Goal: Task Accomplishment & Management: Manage account settings

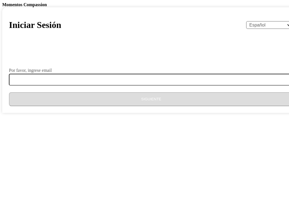
select select "es"
click at [144, 52] on div "Momentos Compassion Iniciar Sesión English Español Français አማርኛ ဗမာ bahasa Ind…" at bounding box center [144, 57] width 284 height 111
click at [119, 65] on div at bounding box center [151, 58] width 284 height 14
click at [52, 73] on label "Por favor, ingrese email" at bounding box center [30, 70] width 43 height 4
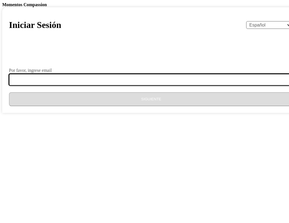
click at [120, 85] on input "Por favor, ingrese email" at bounding box center [154, 80] width 291 height 12
click at [124, 85] on input "Por favor, ingrese email" at bounding box center [154, 80] width 291 height 12
type input "tineoyamerita92@gmail.com"
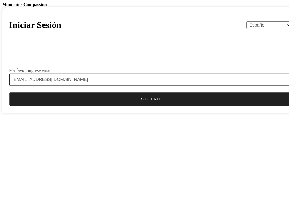
click at [135, 106] on button "Siguiente" at bounding box center [151, 99] width 284 height 14
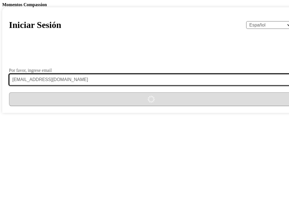
click at [146, 85] on input "tineoyamerita92@gmail.com" at bounding box center [154, 80] width 291 height 12
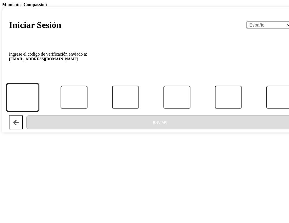
click at [39, 111] on input "Código" at bounding box center [22, 97] width 32 height 28
type input "7"
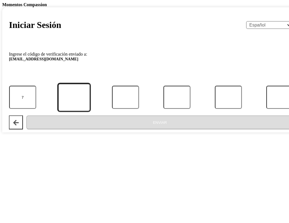
type input "4"
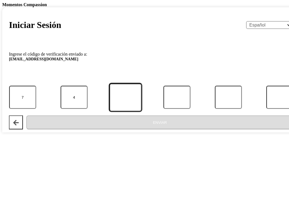
type input "0"
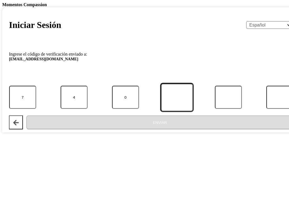
type input "2"
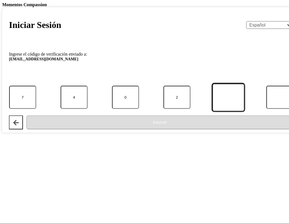
type input "3"
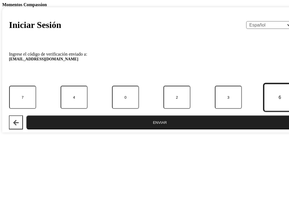
type input "6"
click at [159, 129] on button "Enviar" at bounding box center [159, 122] width 267 height 14
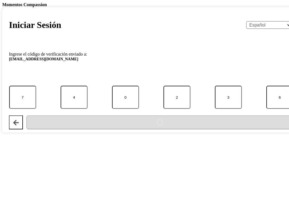
click at [261, 132] on body "Momentos Compassion Iniciar Sesión English Español Français አማርኛ ဗမာ bahasa Ind…" at bounding box center [144, 67] width 284 height 130
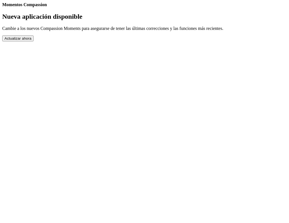
click at [266, 41] on body "Momentos Compassion Nueva aplicación disponible Cambie a los nuevos Compassion …" at bounding box center [144, 21] width 284 height 39
drag, startPoint x: 142, startPoint y: 201, endPoint x: 176, endPoint y: 196, distance: 34.4
click at [34, 41] on button "Actualizar ahora" at bounding box center [17, 38] width 31 height 6
